Goal: Task Accomplishment & Management: Complete application form

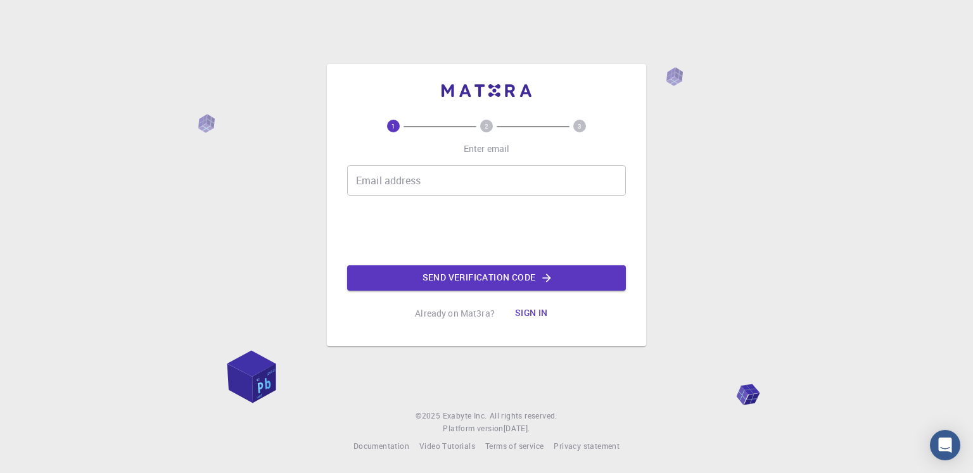
click at [448, 186] on input "Email address" at bounding box center [486, 180] width 279 height 30
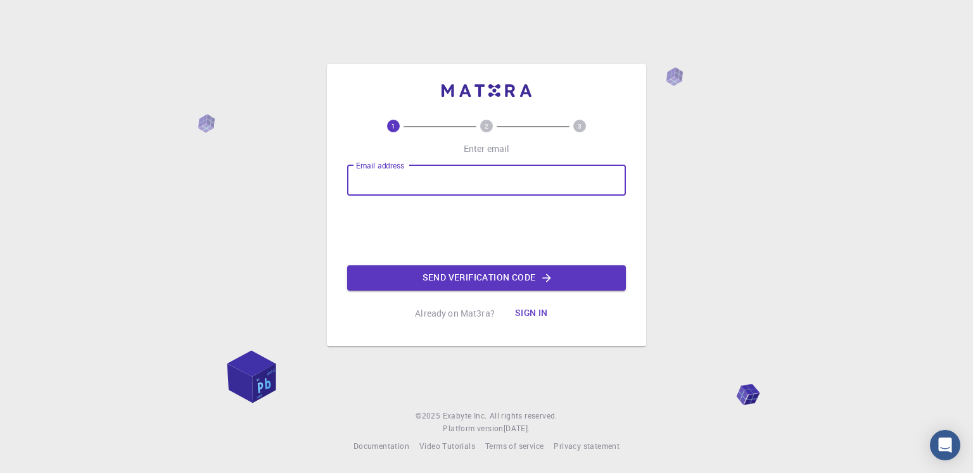
type input "24-04264@g.batsate-u.edu.ph"
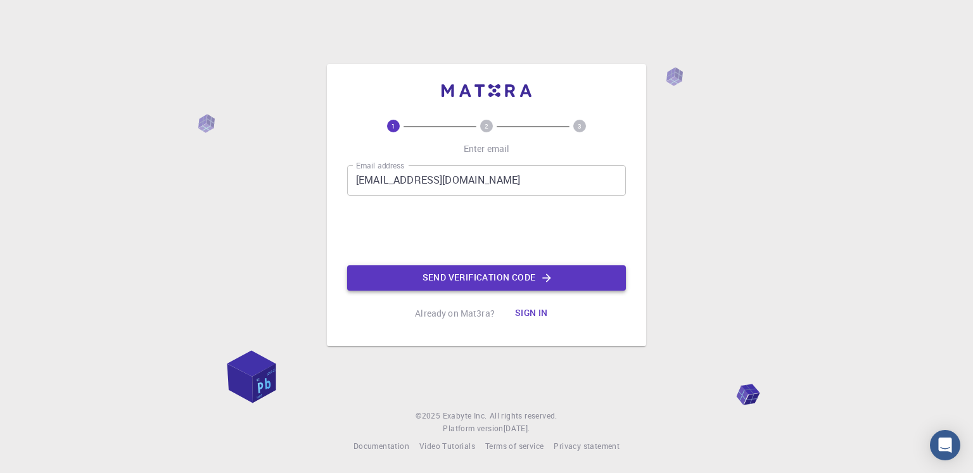
click at [441, 279] on button "Send verification code" at bounding box center [486, 277] width 279 height 25
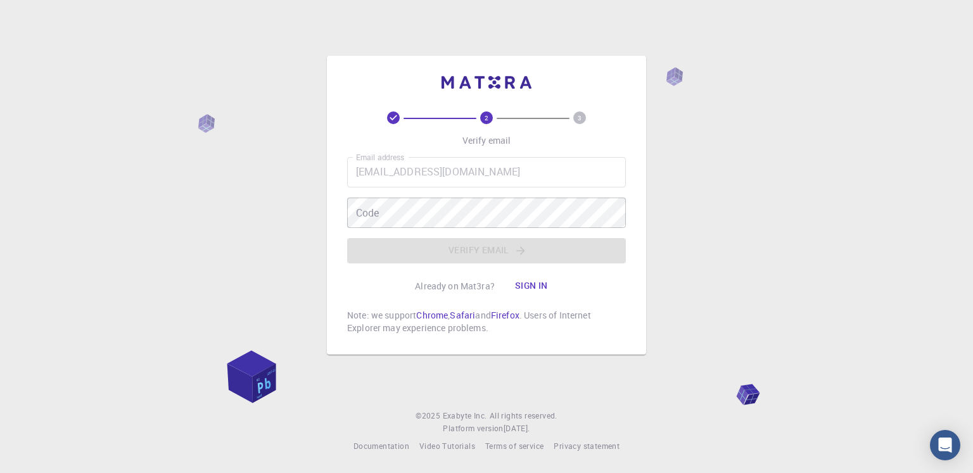
click at [502, 251] on div "Email address 24-04264@g.batsate-u.edu.ph Email address Code Code Verify email" at bounding box center [486, 210] width 279 height 106
click at [388, 124] on div "2 3 Verify email Email address 24-04264@g.batsate-u.edu.ph Email address Code C…" at bounding box center [486, 222] width 279 height 223
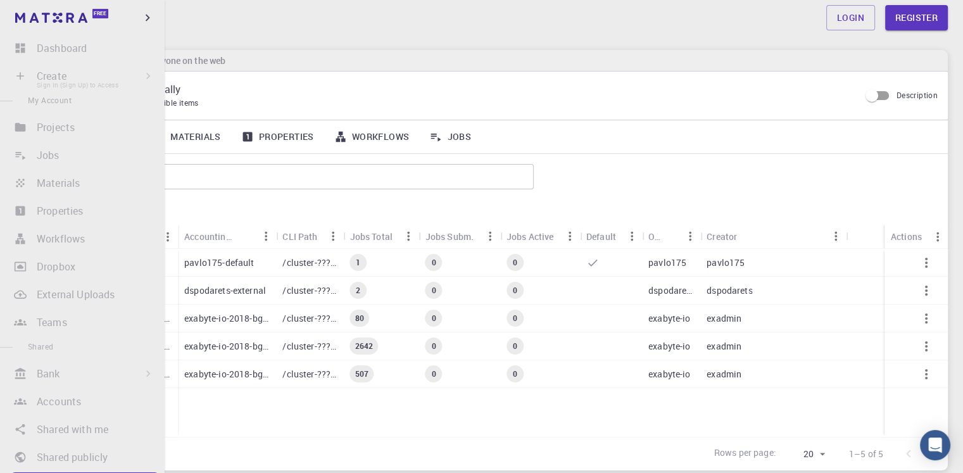
click at [18, 77] on li "Create Sign In (Sign Up) to Access New Job New Material Create Material Upload …" at bounding box center [82, 75] width 165 height 25
click at [131, 75] on li "Create Sign In (Sign Up) to Access New Job New Material Create Material Upload …" at bounding box center [82, 75] width 165 height 25
